Goal: Task Accomplishment & Management: Use online tool/utility

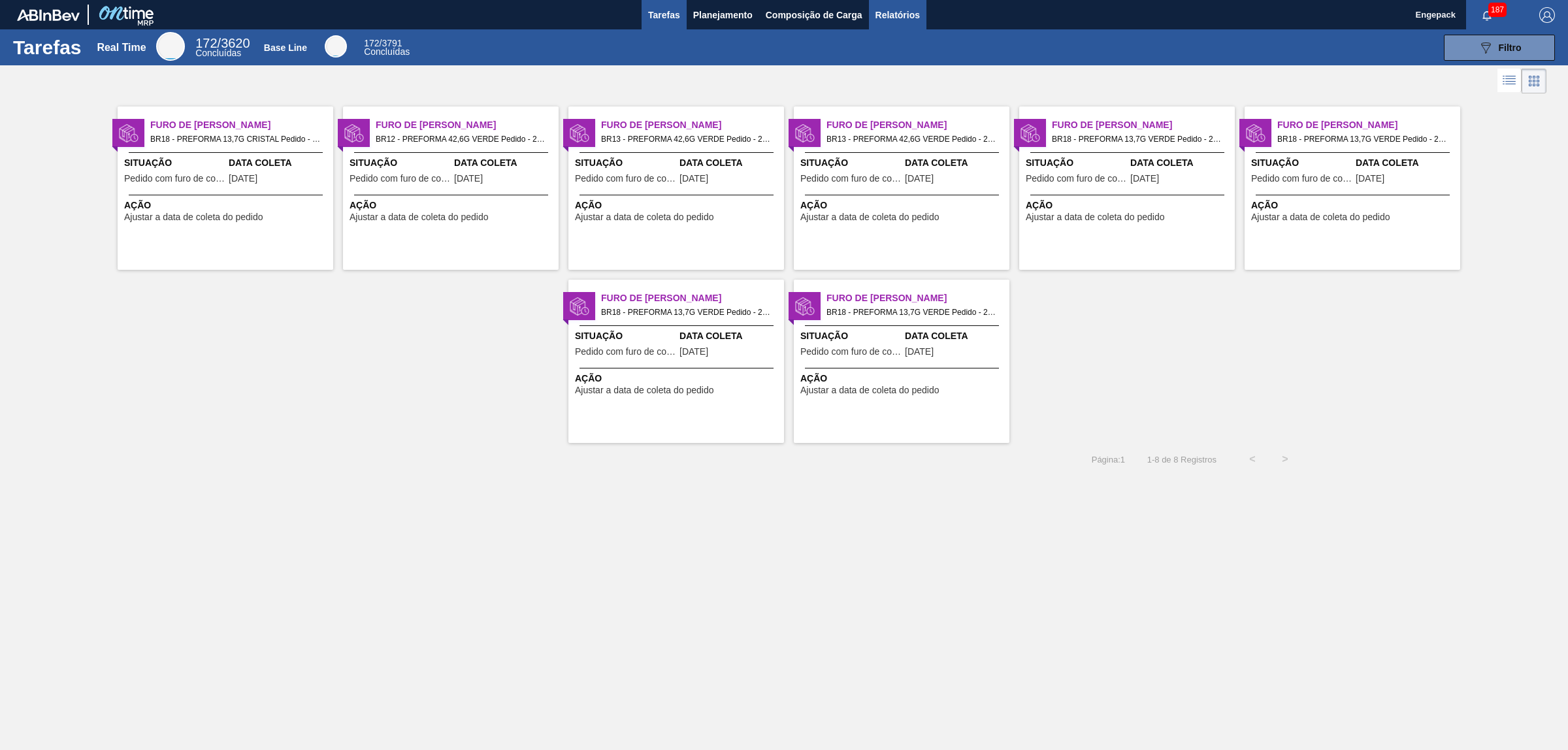
click at [908, 17] on span "Relatórios" at bounding box center [898, 15] width 44 height 16
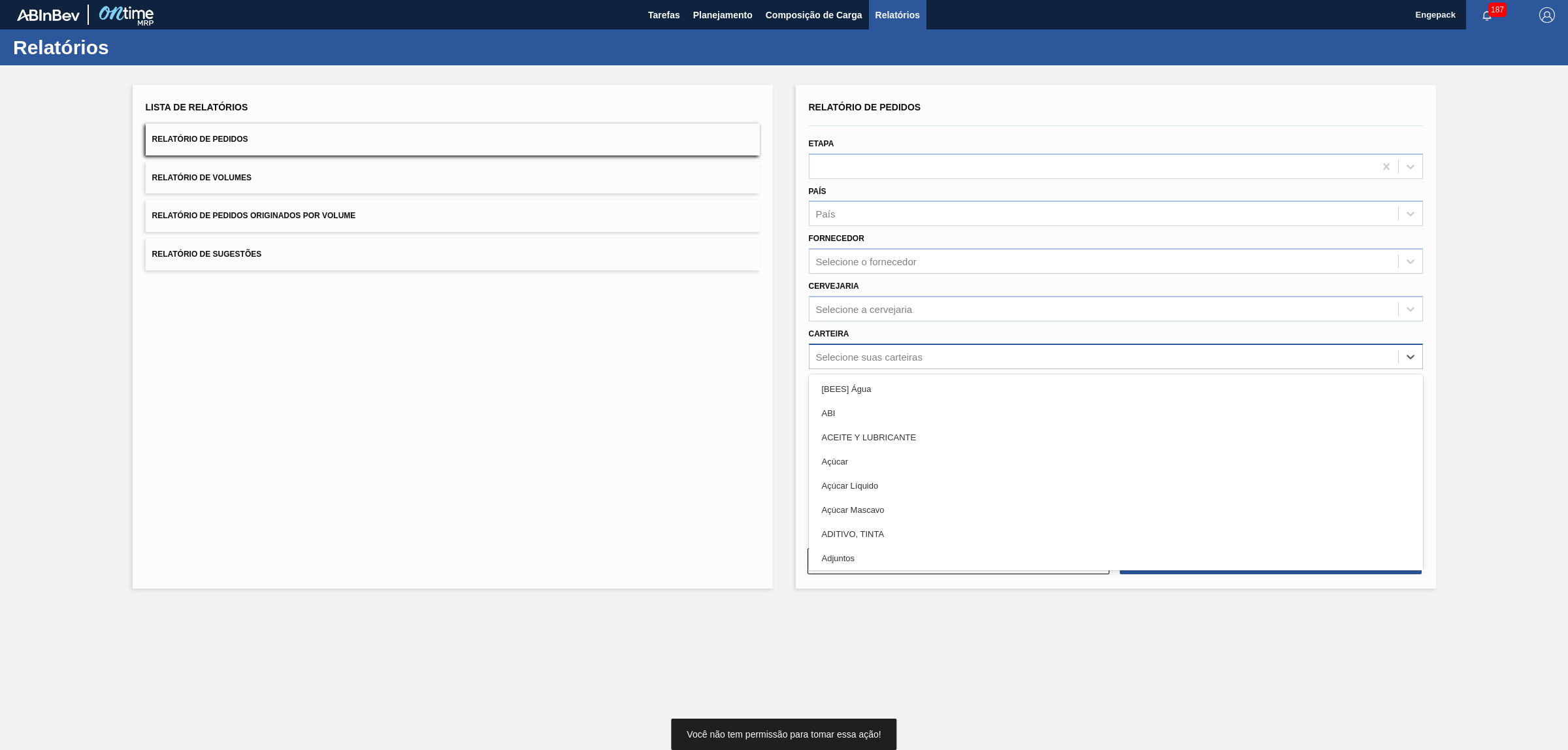
click at [860, 355] on div "Selecione suas carteiras" at bounding box center [869, 356] width 106 height 11
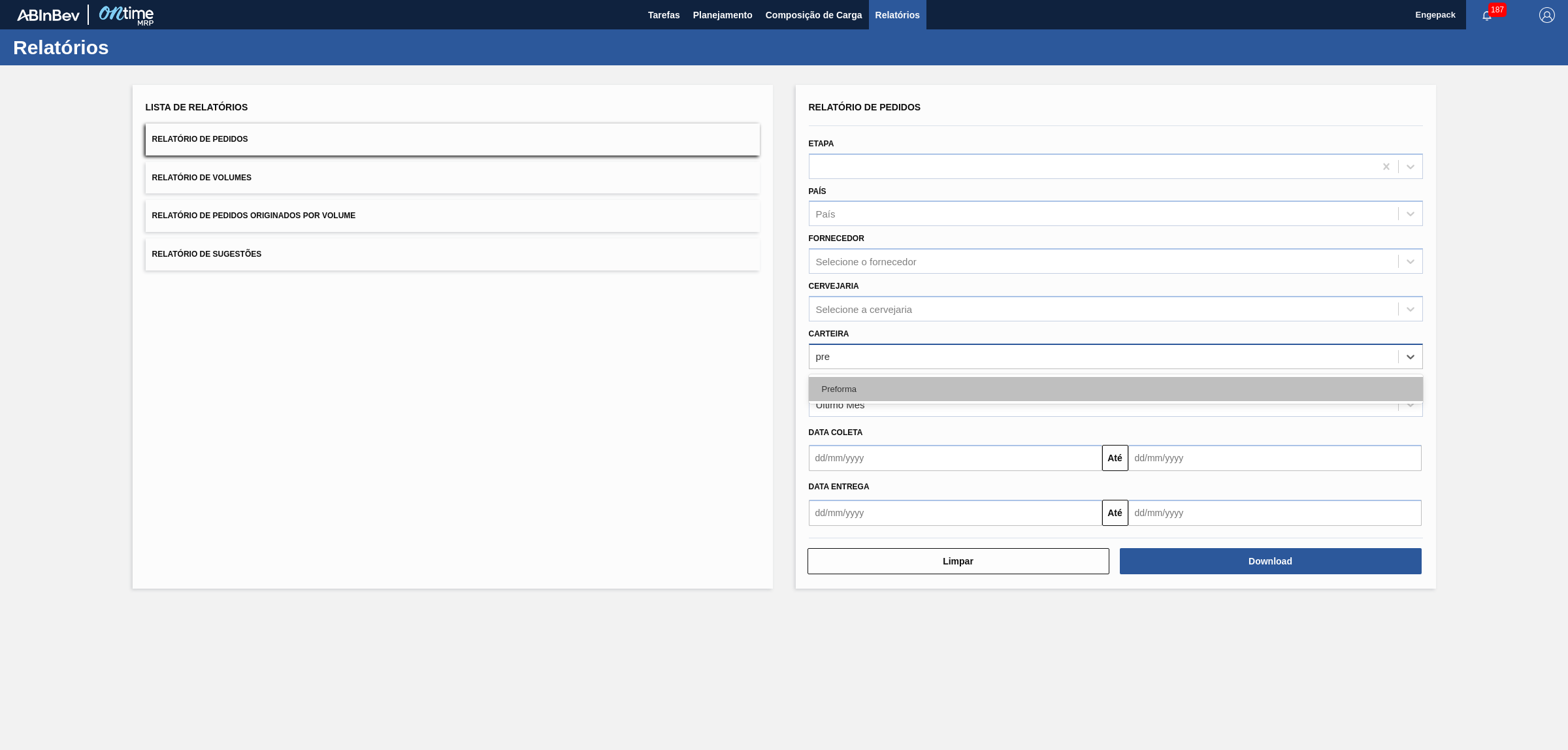
type input "pref"
click at [898, 386] on div "Preforma" at bounding box center [1115, 389] width 614 height 24
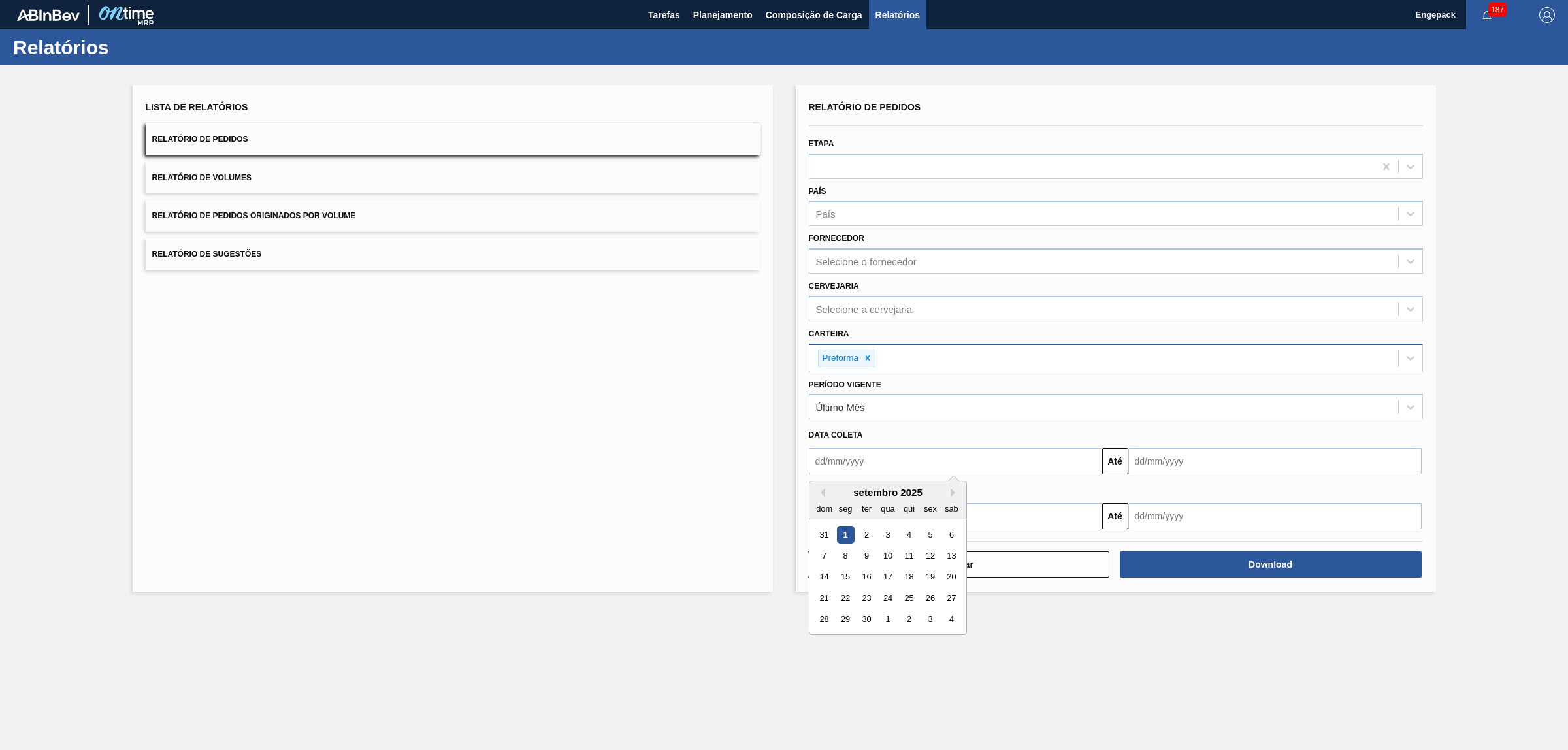
click at [864, 466] on input "text" at bounding box center [956, 461] width 294 height 26
click at [845, 530] on div "1" at bounding box center [845, 534] width 18 height 18
type input "[DATE]"
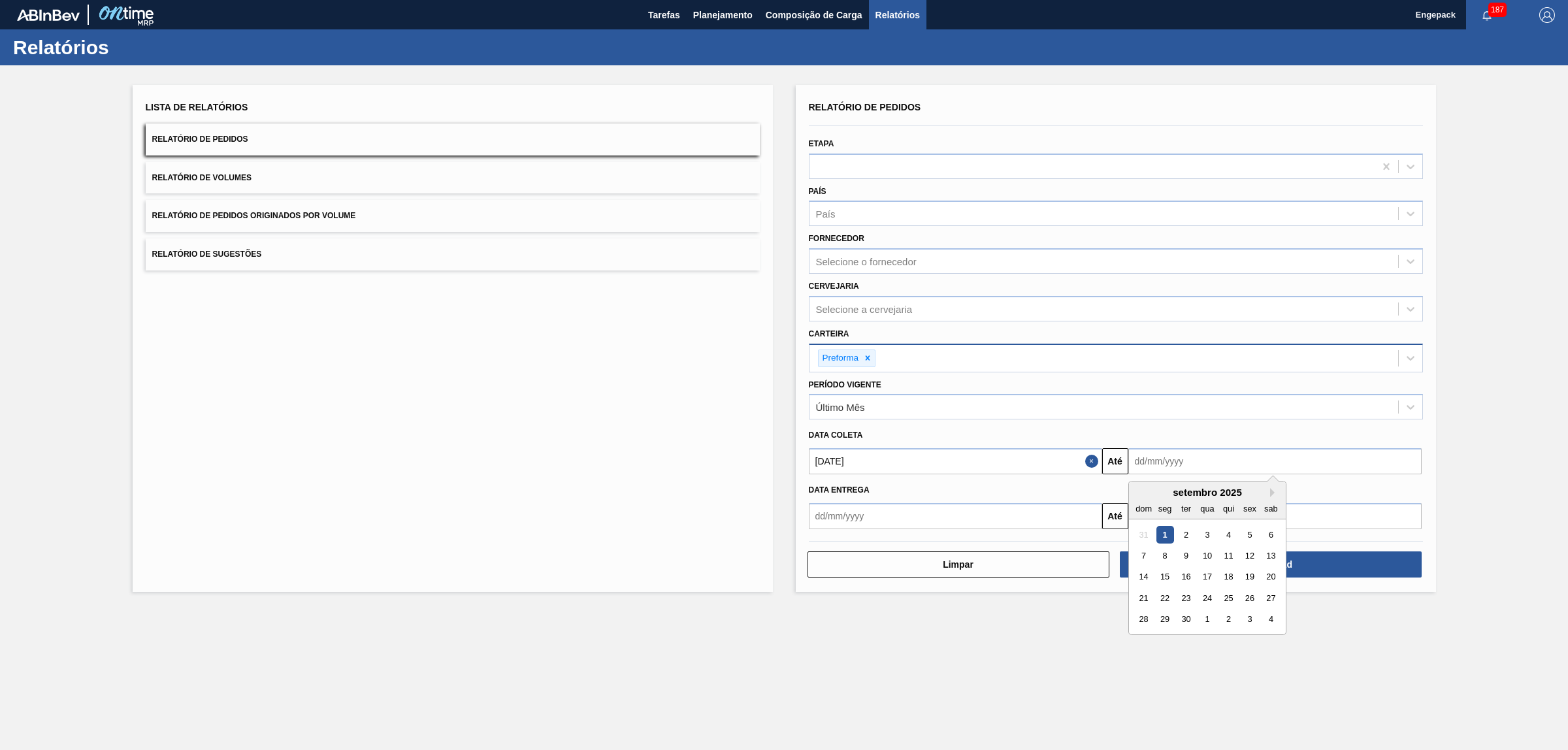
click at [1144, 461] on input "text" at bounding box center [1275, 461] width 294 height 26
click at [1184, 624] on div "30" at bounding box center [1185, 619] width 18 height 18
type input "[DATE]"
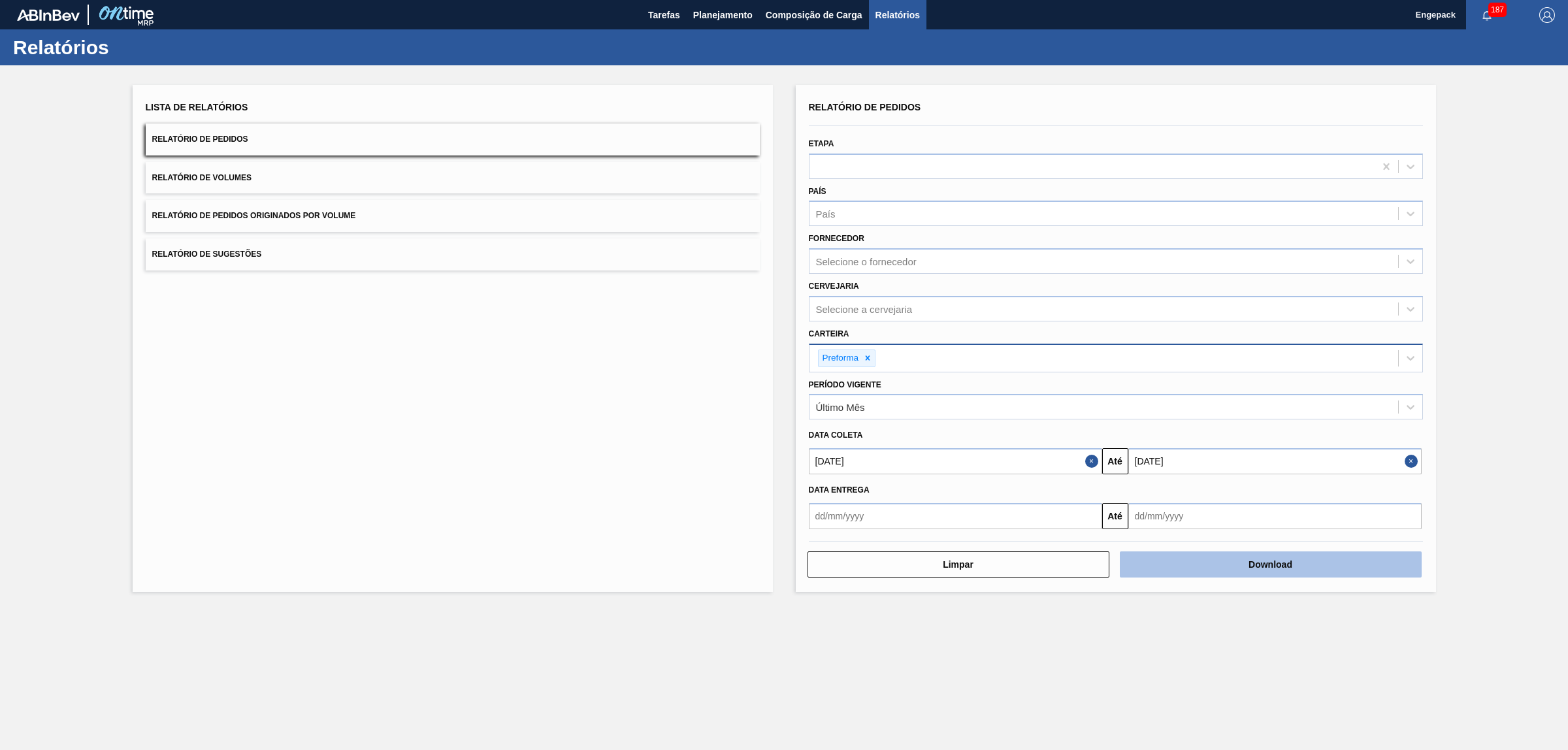
click at [1206, 567] on button "Download" at bounding box center [1271, 564] width 302 height 26
